Goal: Navigation & Orientation: Find specific page/section

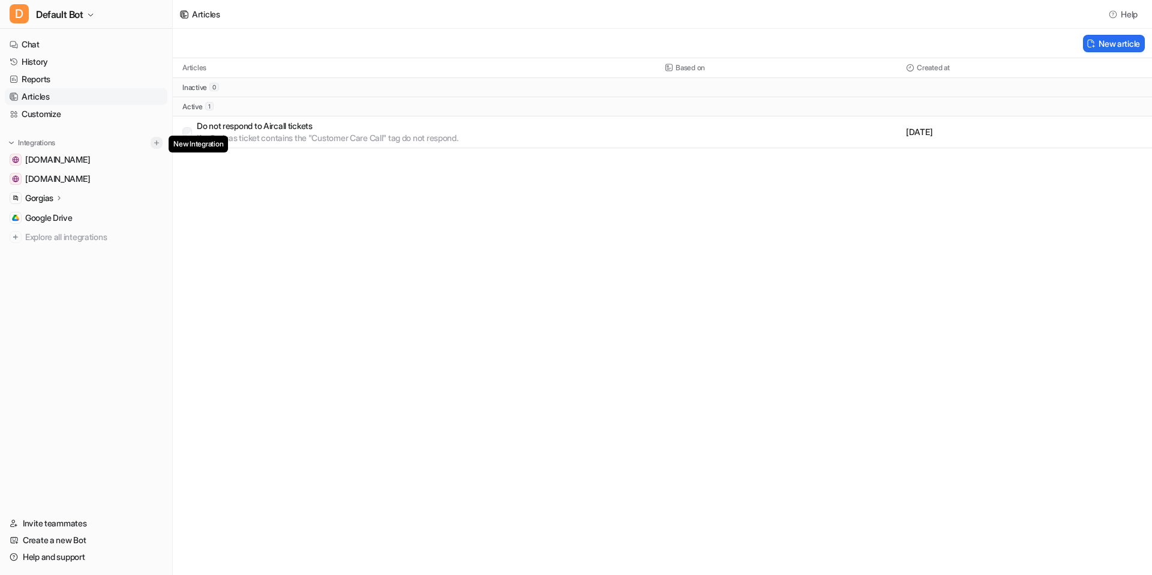
click at [154, 143] on img at bounding box center [156, 143] width 8 height 8
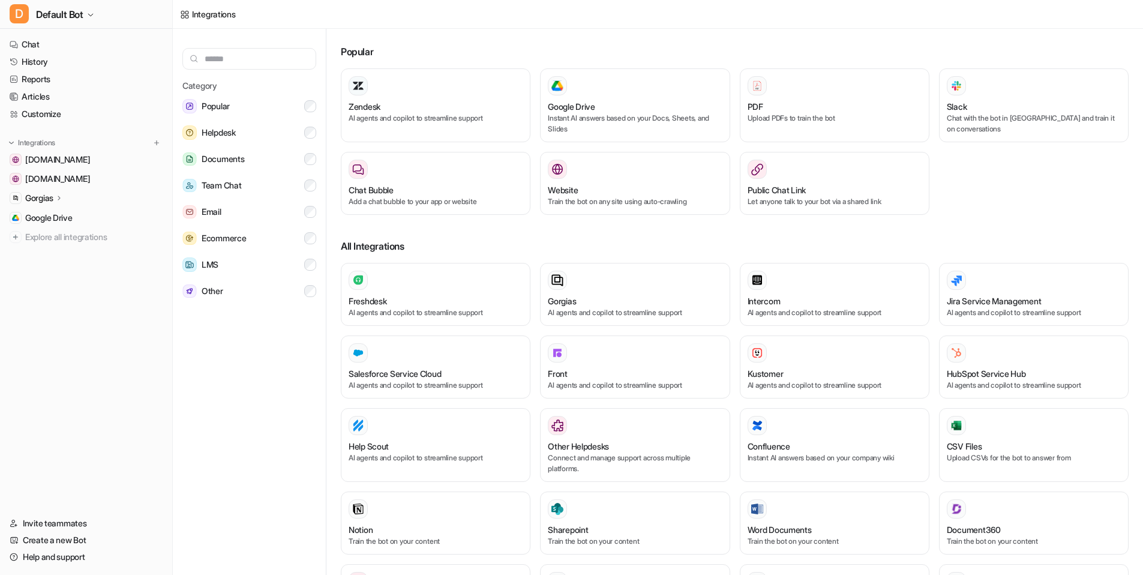
click at [63, 199] on icon at bounding box center [59, 197] width 8 height 9
click at [95, 252] on link "AI Agent" at bounding box center [92, 250] width 150 height 17
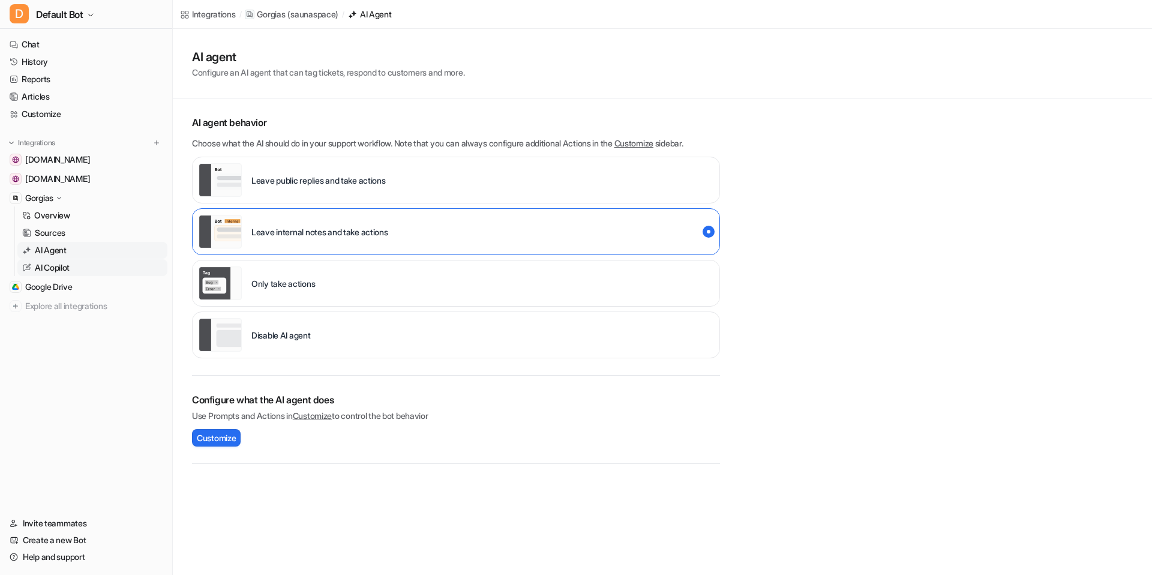
click at [91, 265] on link "AI Copilot" at bounding box center [92, 267] width 150 height 17
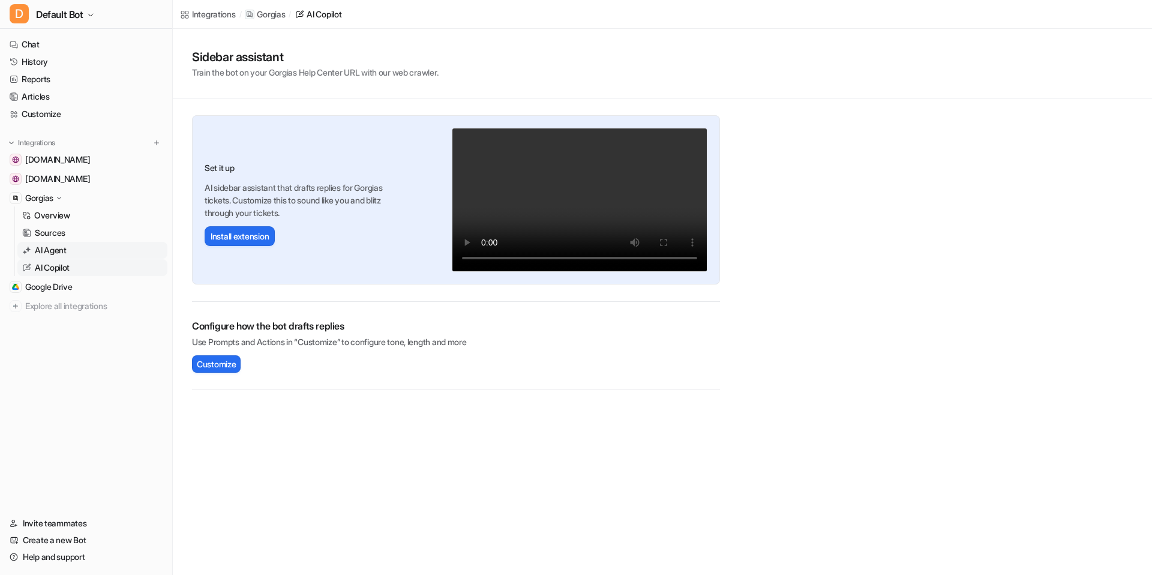
click at [100, 252] on link "AI Agent" at bounding box center [92, 250] width 150 height 17
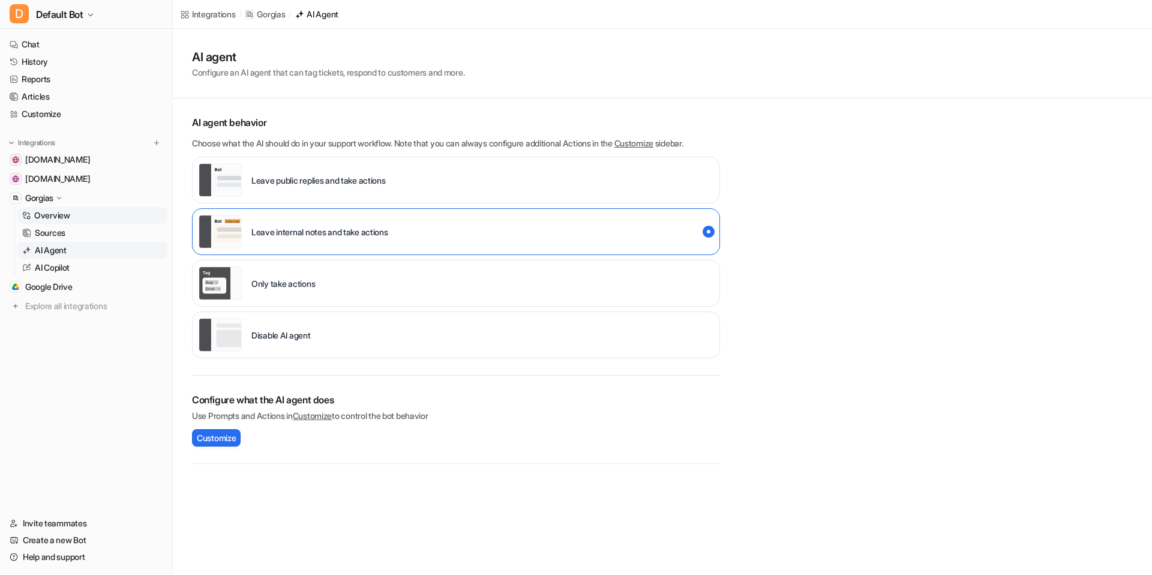
click at [109, 219] on link "Overview" at bounding box center [92, 215] width 150 height 17
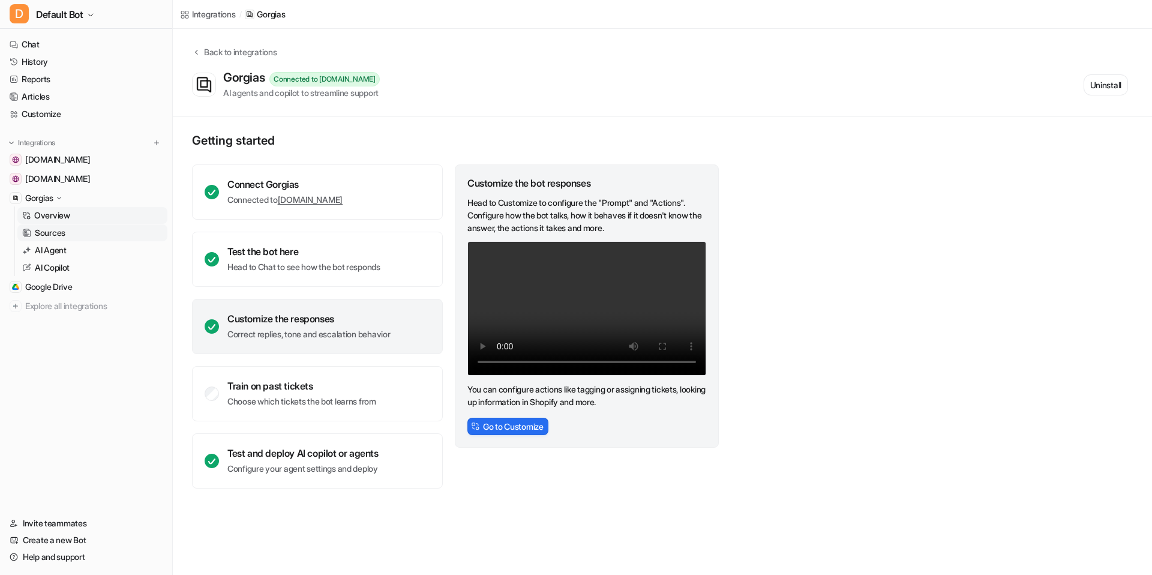
click at [104, 236] on link "Sources" at bounding box center [92, 232] width 150 height 17
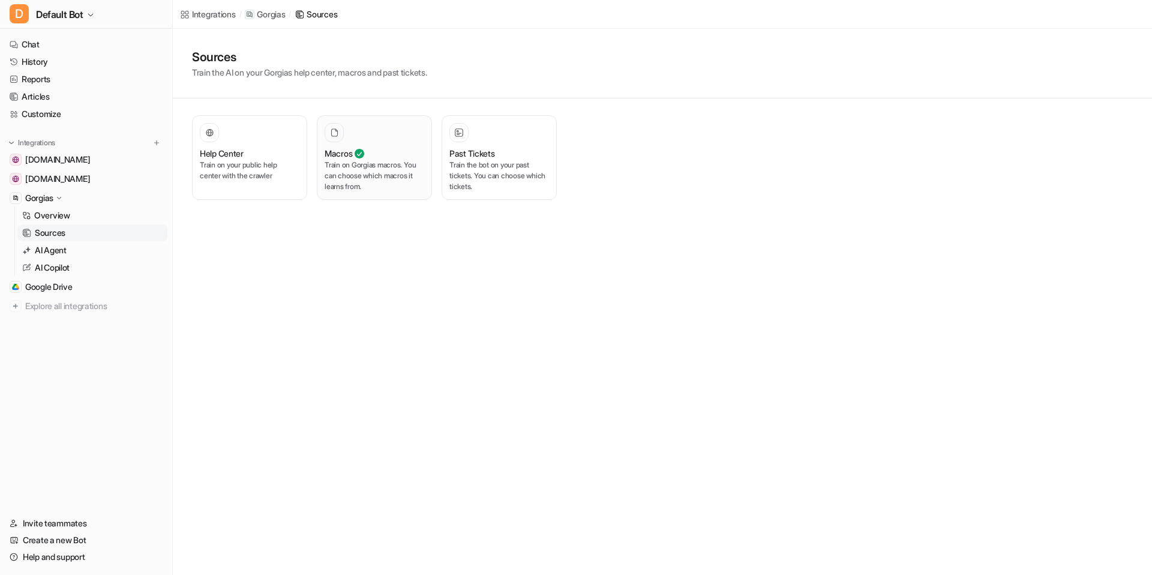
click at [395, 155] on div "Macros" at bounding box center [375, 153] width 100 height 13
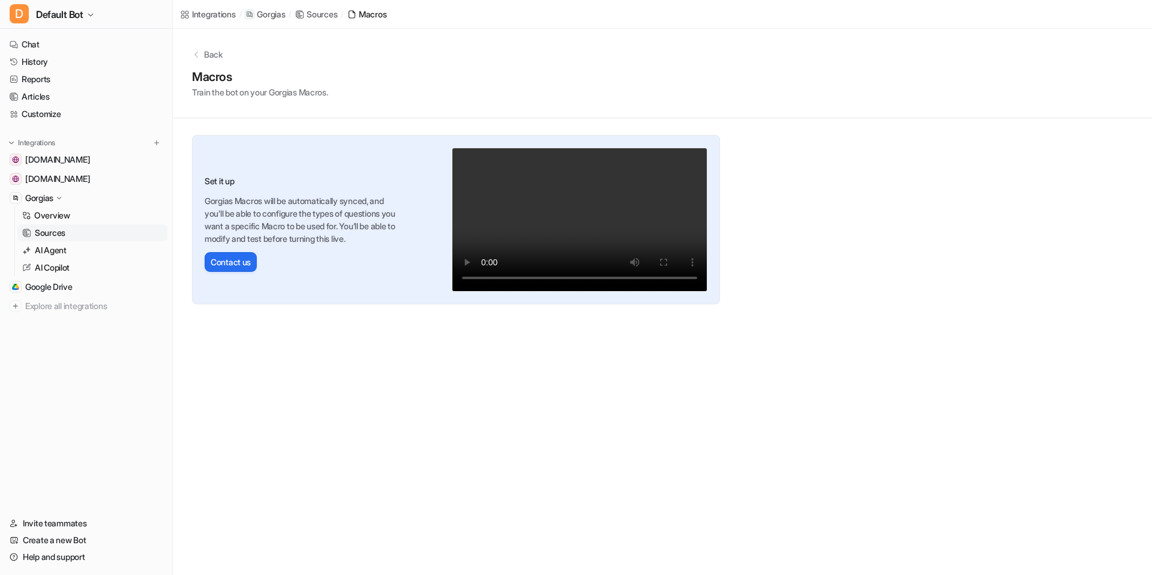
click at [218, 57] on p "Back" at bounding box center [213, 54] width 19 height 13
